Goal: Task Accomplishment & Management: Use online tool/utility

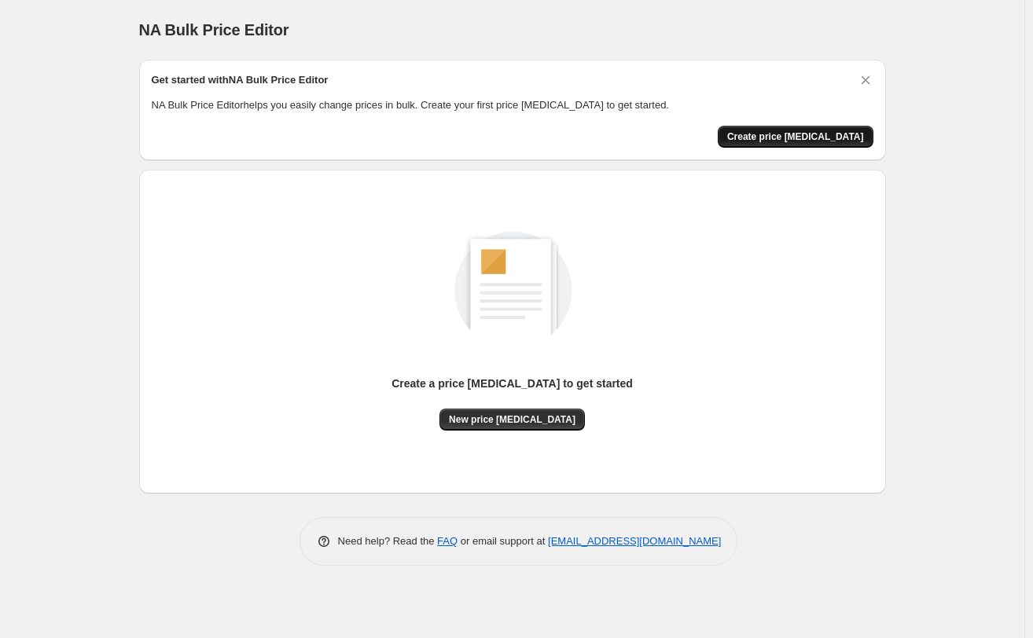
click at [837, 136] on span "Create price [MEDICAL_DATA]" at bounding box center [795, 137] width 137 height 13
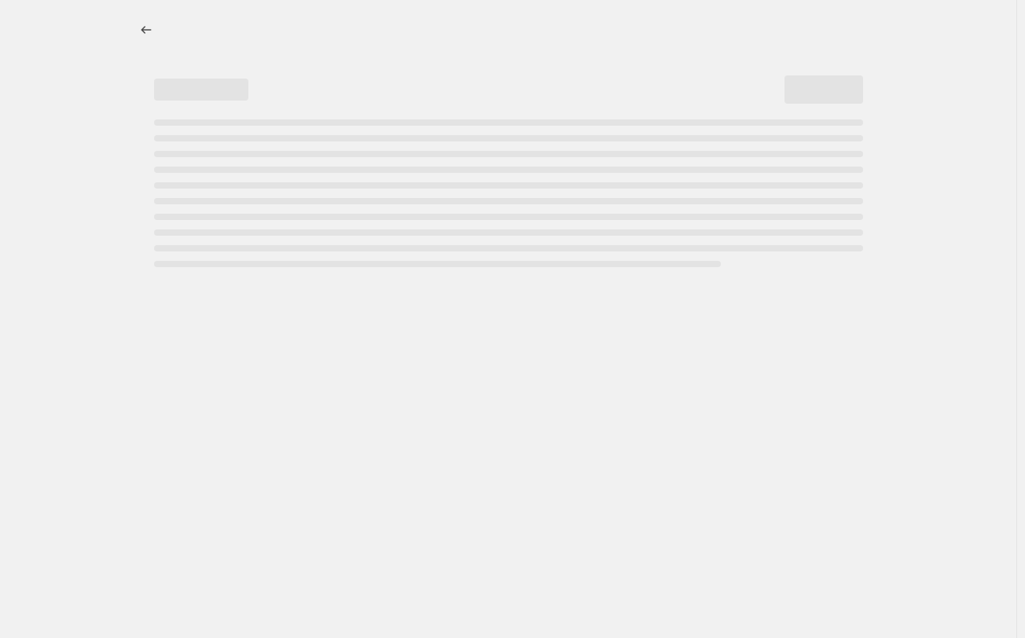
select select "percentage"
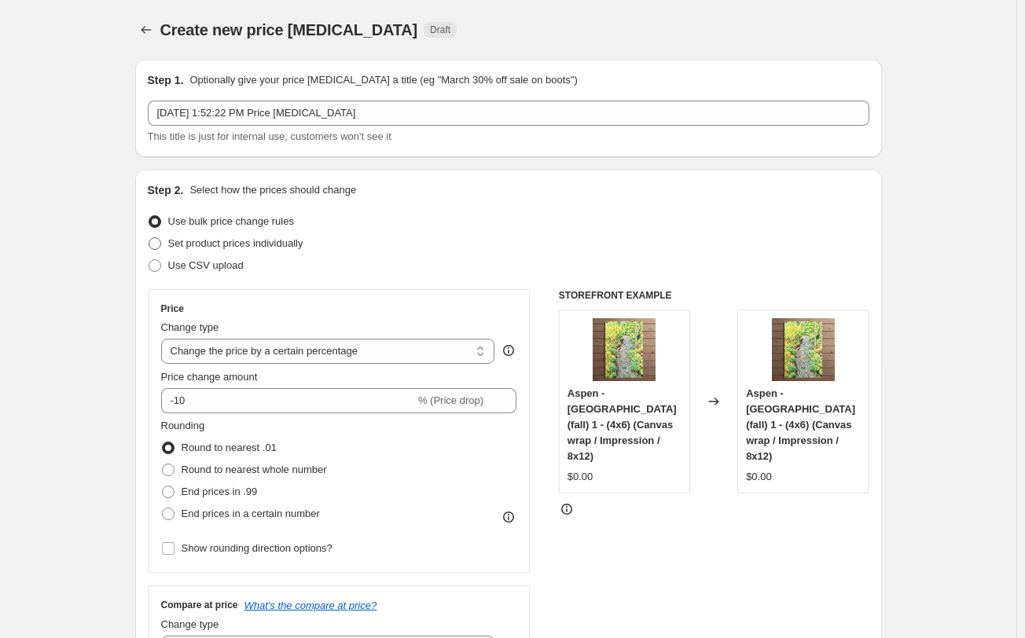
click at [158, 245] on span at bounding box center [155, 243] width 13 height 13
click at [149, 238] on input "Set product prices individually" at bounding box center [149, 237] width 1 height 1
radio input "true"
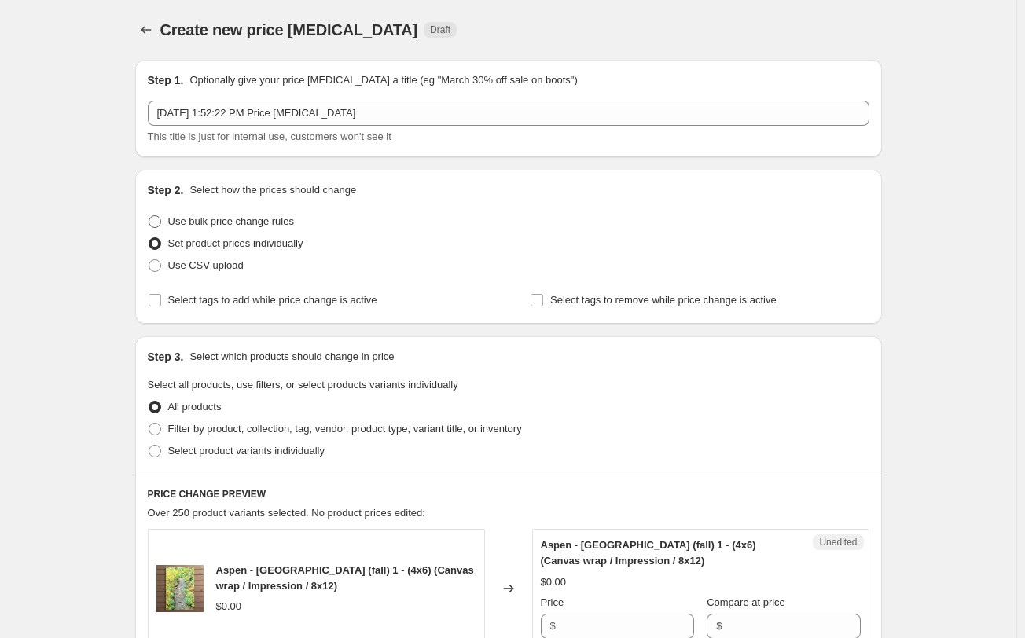
click at [161, 218] on span at bounding box center [155, 221] width 13 height 13
click at [149, 216] on input "Use bulk price change rules" at bounding box center [149, 215] width 1 height 1
radio input "true"
select select "percentage"
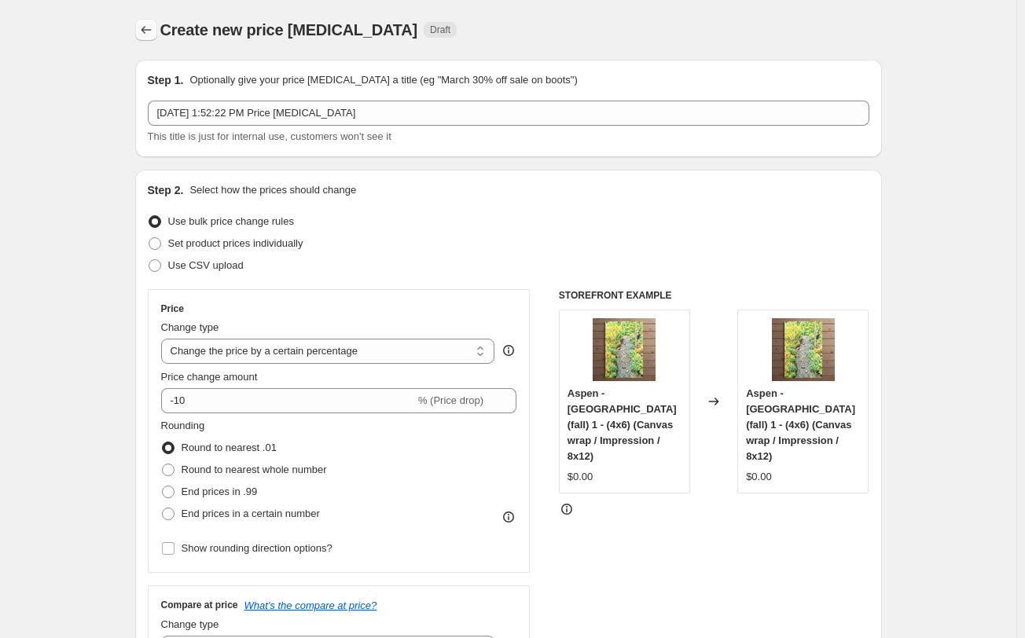
click at [153, 31] on icon "Price change jobs" at bounding box center [146, 30] width 16 height 16
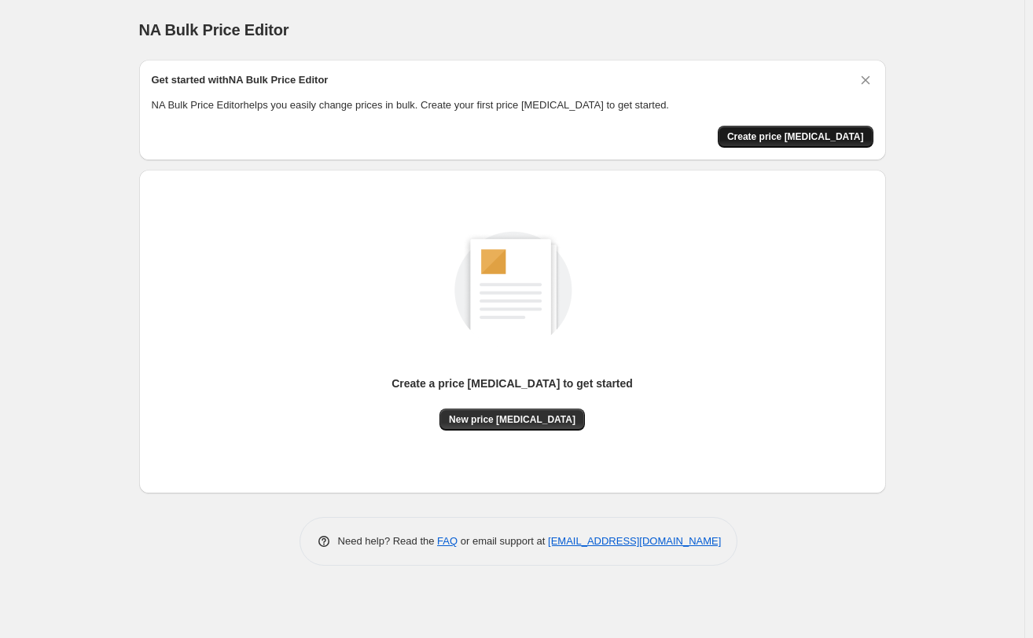
click at [811, 134] on span "Create price [MEDICAL_DATA]" at bounding box center [795, 137] width 137 height 13
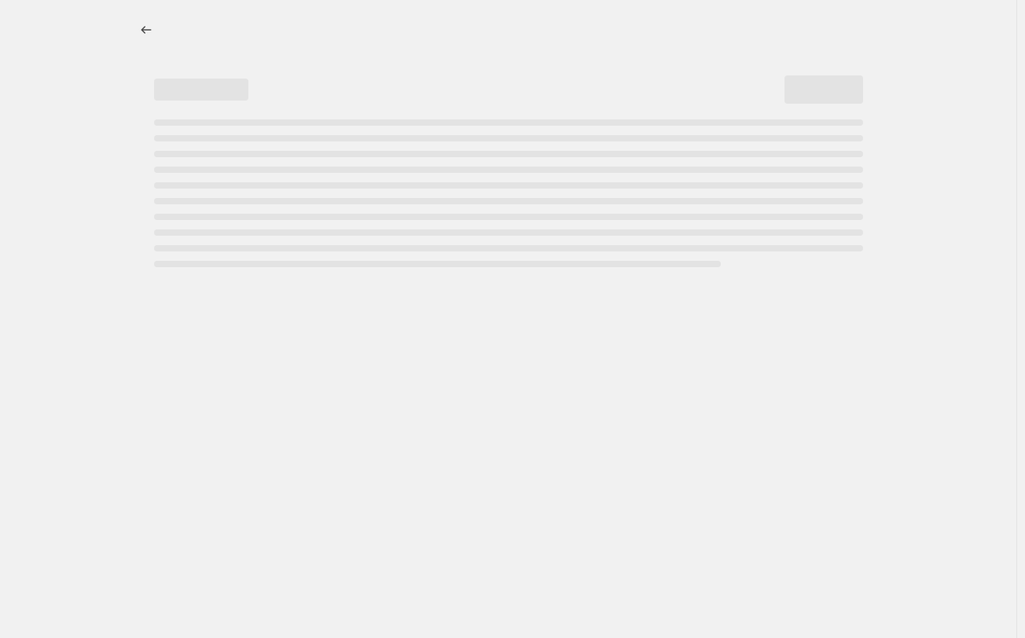
select select "percentage"
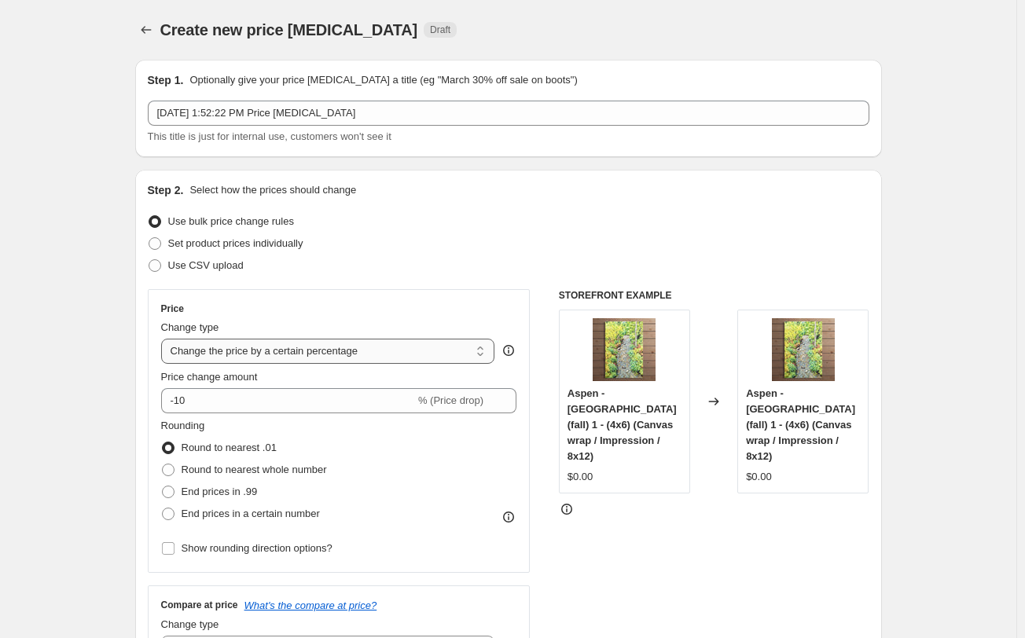
click at [375, 351] on select "Change the price to a certain amount Change the price by a certain amount Chang…" at bounding box center [328, 351] width 334 height 25
click at [160, 242] on span at bounding box center [155, 243] width 13 height 13
click at [149, 238] on input "Set product prices individually" at bounding box center [149, 237] width 1 height 1
radio input "true"
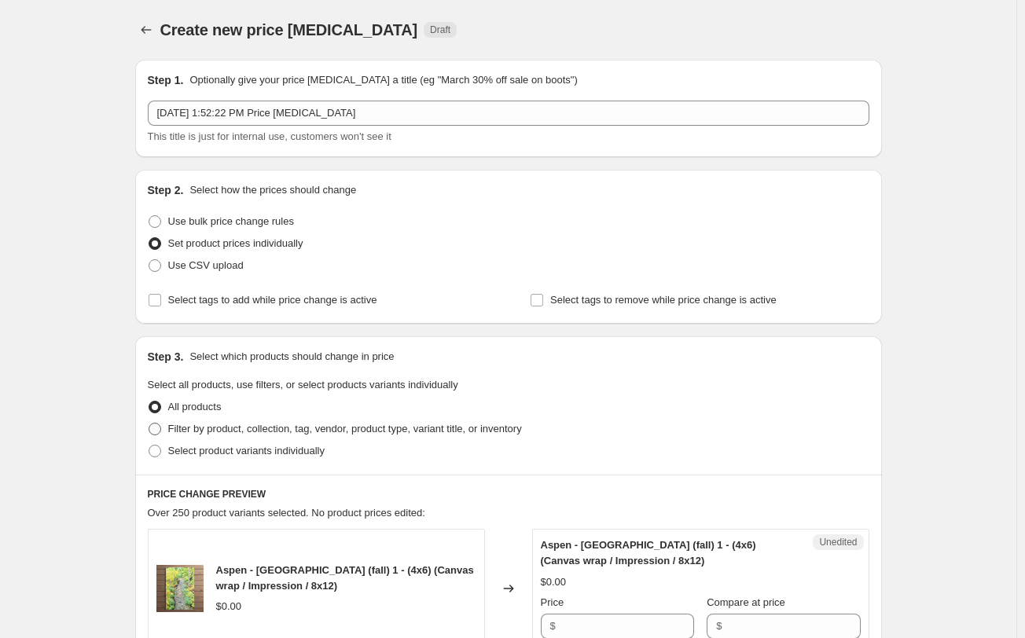
click at [160, 429] on span at bounding box center [155, 429] width 13 height 13
click at [149, 424] on input "Filter by product, collection, tag, vendor, product type, variant title, or inv…" at bounding box center [149, 423] width 1 height 1
radio input "true"
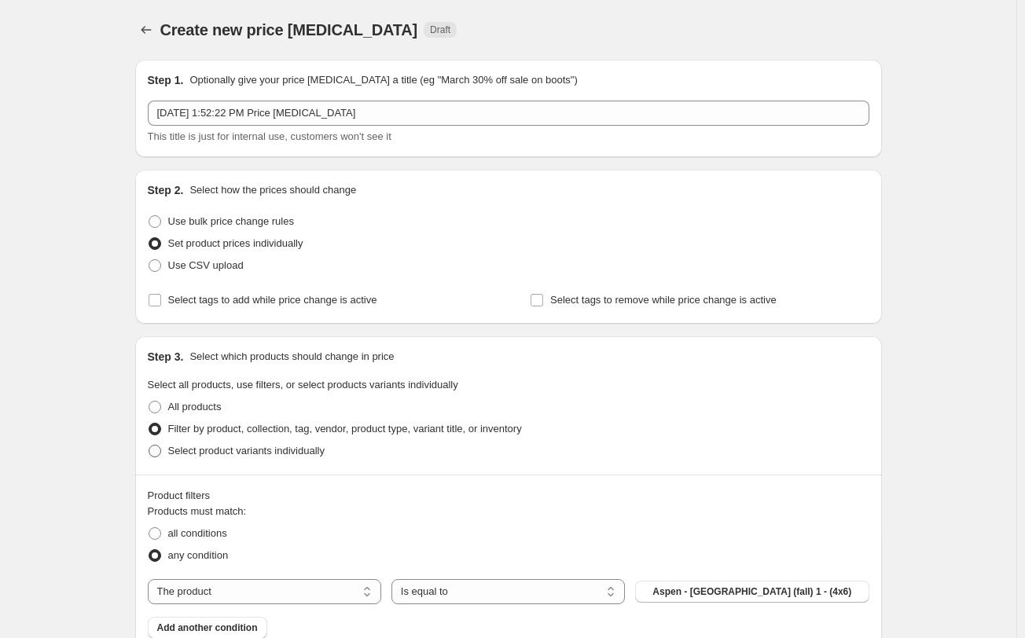
click at [160, 450] on span at bounding box center [155, 451] width 13 height 13
click at [149, 446] on input "Select product variants individually" at bounding box center [149, 445] width 1 height 1
radio input "true"
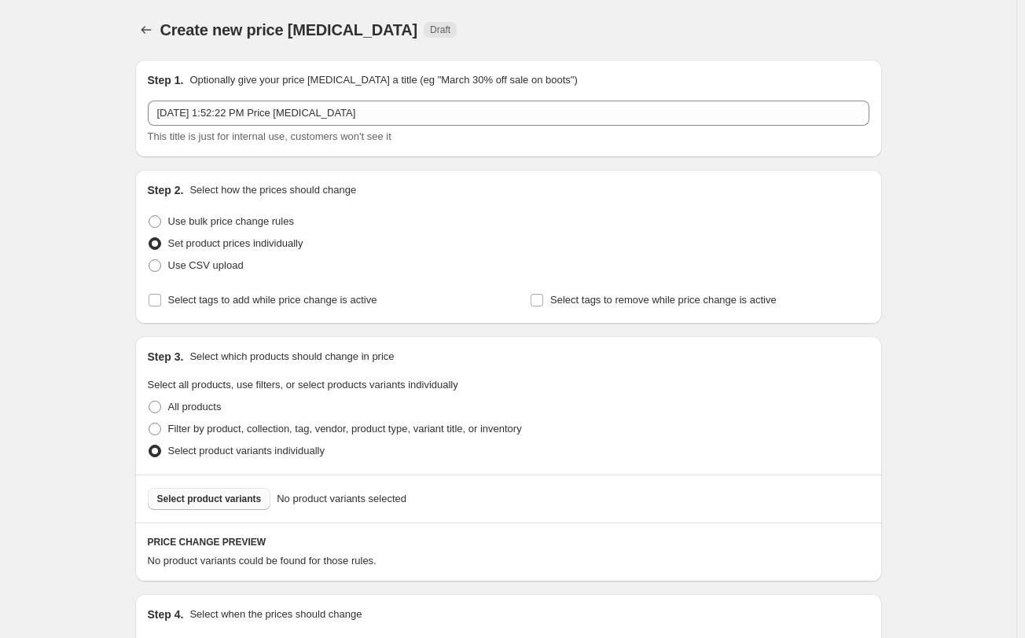
click at [211, 500] on span "Select product variants" at bounding box center [209, 499] width 105 height 13
